Goal: Transaction & Acquisition: Subscribe to service/newsletter

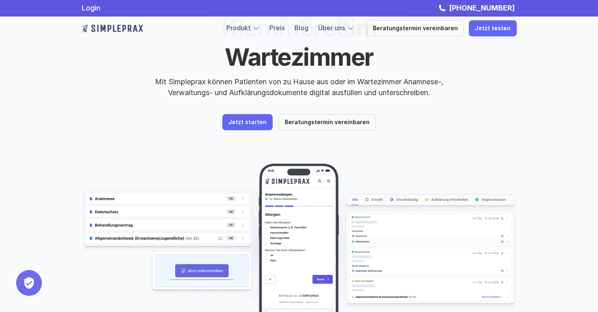
scroll to position [42, 0]
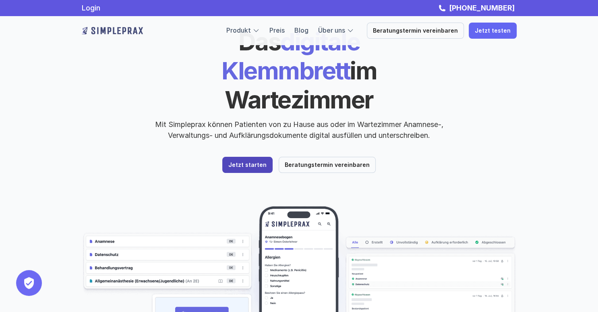
click at [247, 162] on p "Jetzt starten" at bounding box center [247, 165] width 38 height 7
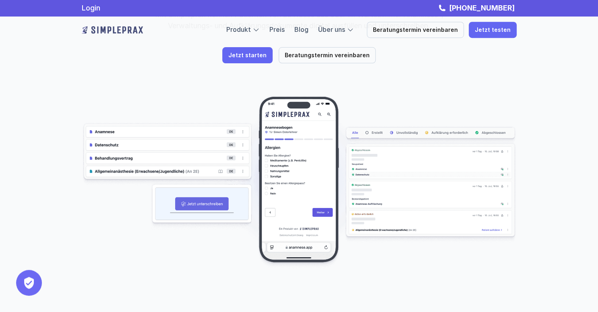
scroll to position [127, 0]
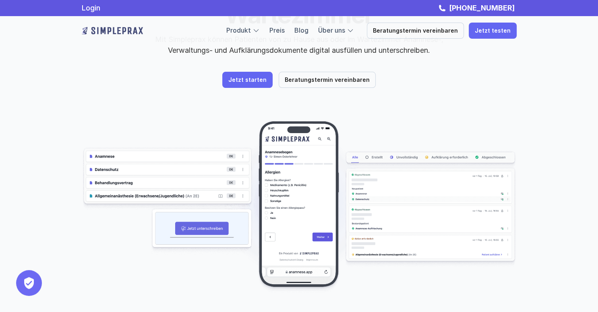
click at [178, 125] on img at bounding box center [299, 206] width 435 height 173
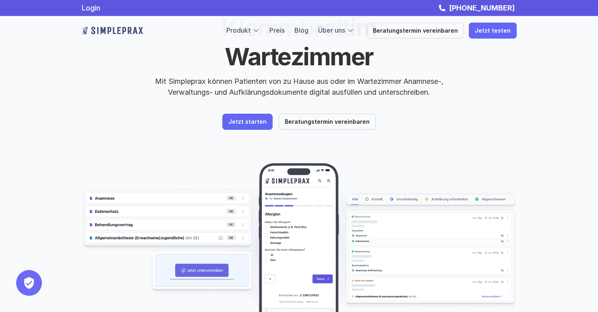
scroll to position [85, 0]
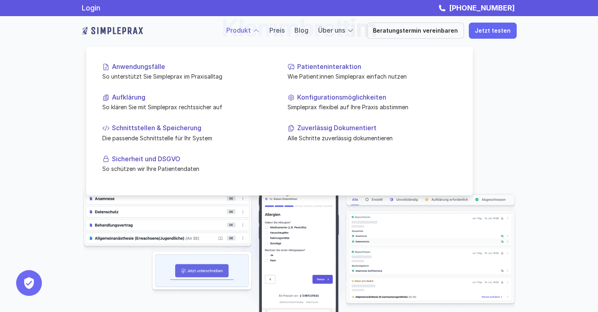
click at [241, 30] on link "Produkt" at bounding box center [238, 30] width 25 height 8
click at [260, 30] on div at bounding box center [256, 30] width 7 height 7
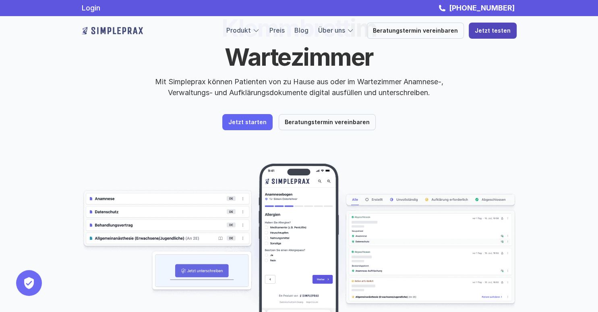
click at [497, 29] on p "Jetzt testen" at bounding box center [493, 30] width 36 height 7
click at [239, 119] on p "Jetzt starten" at bounding box center [247, 122] width 38 height 7
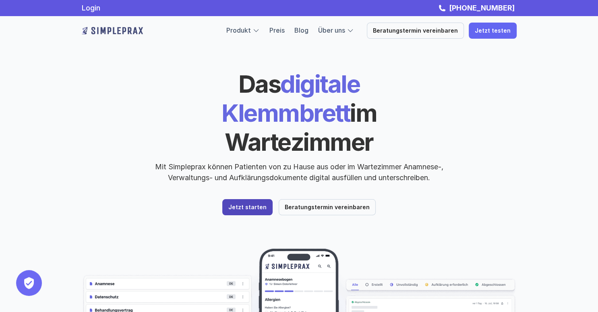
click at [257, 199] on link "Jetzt starten" at bounding box center [247, 207] width 50 height 16
click at [246, 204] on p "Jetzt starten" at bounding box center [247, 207] width 38 height 7
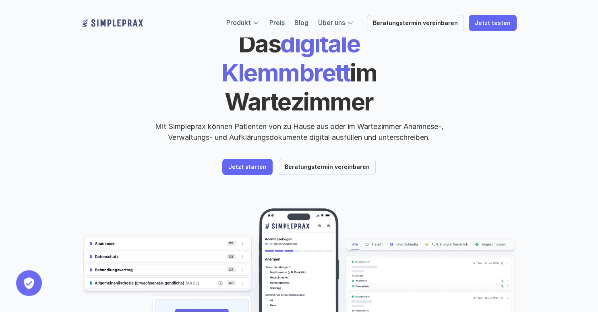
scroll to position [85, 0]
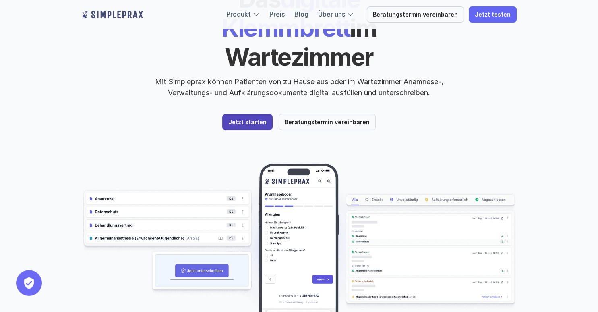
click at [254, 119] on p "Jetzt starten" at bounding box center [247, 122] width 38 height 7
click at [246, 114] on link "Jetzt starten" at bounding box center [247, 122] width 50 height 16
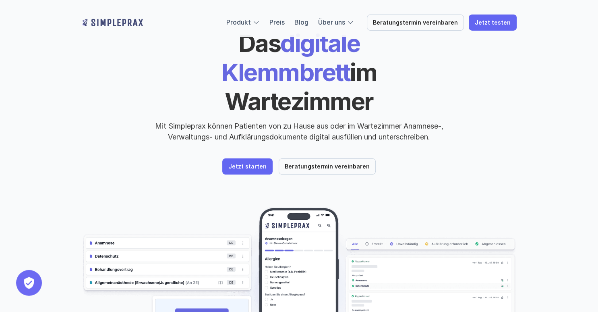
scroll to position [85, 0]
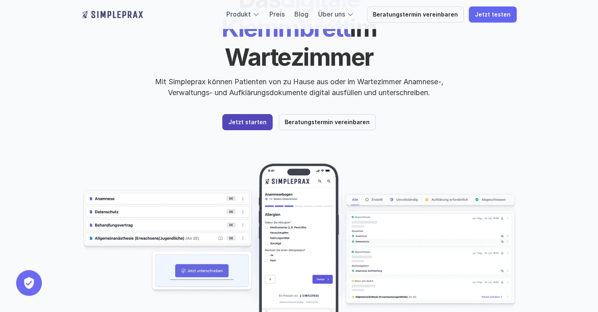
click at [251, 119] on p "Jetzt starten" at bounding box center [247, 122] width 38 height 7
click at [144, 167] on img at bounding box center [299, 248] width 435 height 173
click at [232, 166] on img at bounding box center [299, 248] width 435 height 173
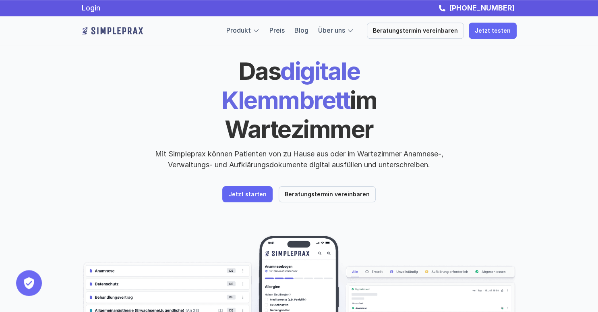
scroll to position [0, 0]
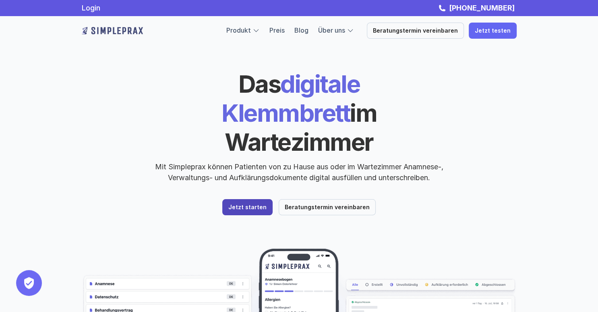
click at [257, 204] on p "Jetzt starten" at bounding box center [247, 207] width 38 height 7
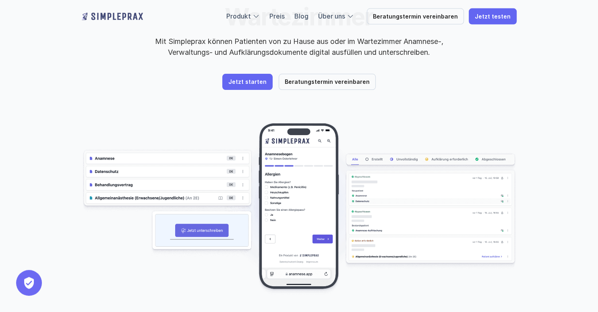
scroll to position [170, 0]
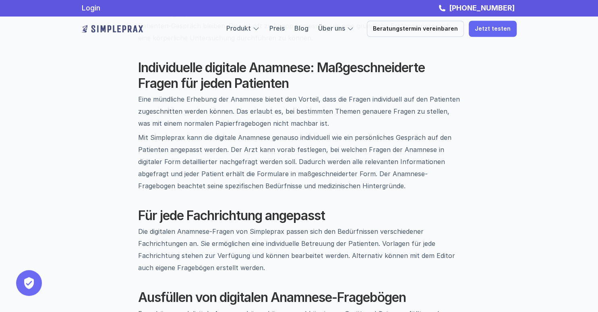
scroll to position [340, 0]
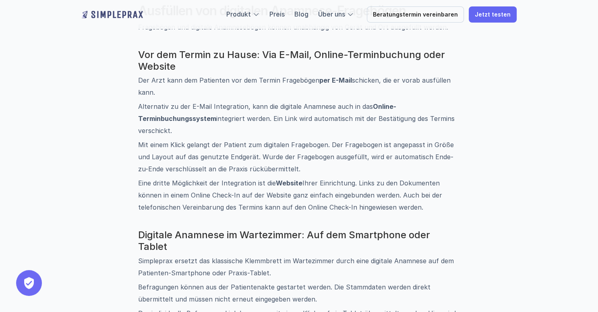
scroll to position [680, 0]
